Goal: Task Accomplishment & Management: Manage account settings

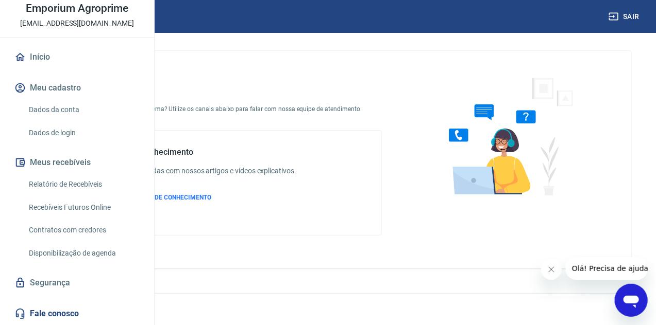
scroll to position [22, 0]
click at [80, 183] on link "Relatório de Recebíveis" at bounding box center [83, 184] width 117 height 21
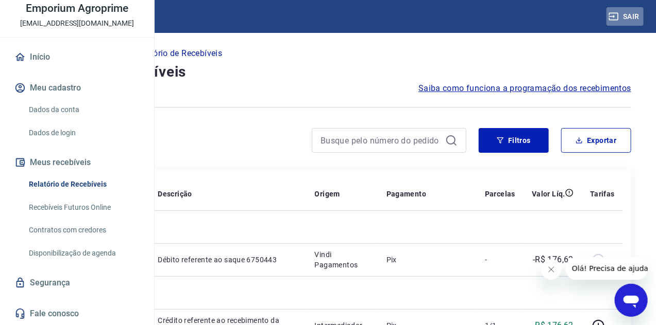
click at [614, 16] on icon "button" at bounding box center [613, 16] width 10 height 10
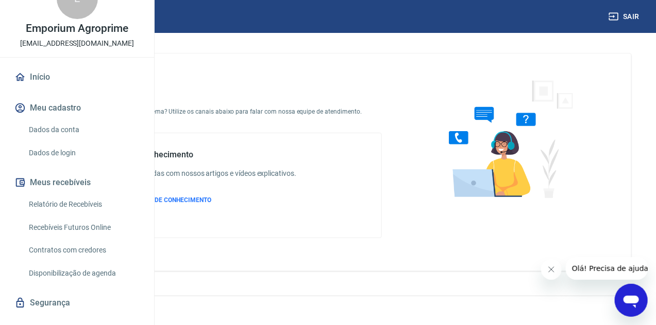
scroll to position [46, 0]
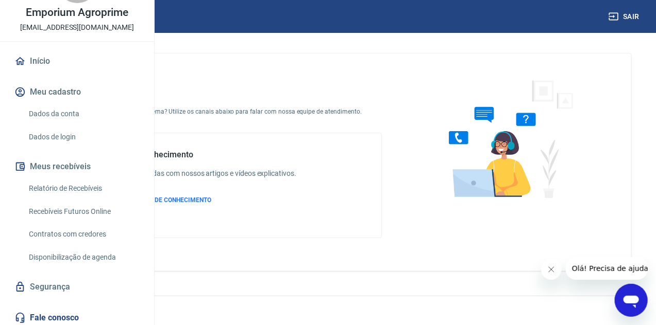
click at [88, 222] on link "Recebíveis Futuros Online" at bounding box center [83, 211] width 117 height 21
